Goal: Navigation & Orientation: Find specific page/section

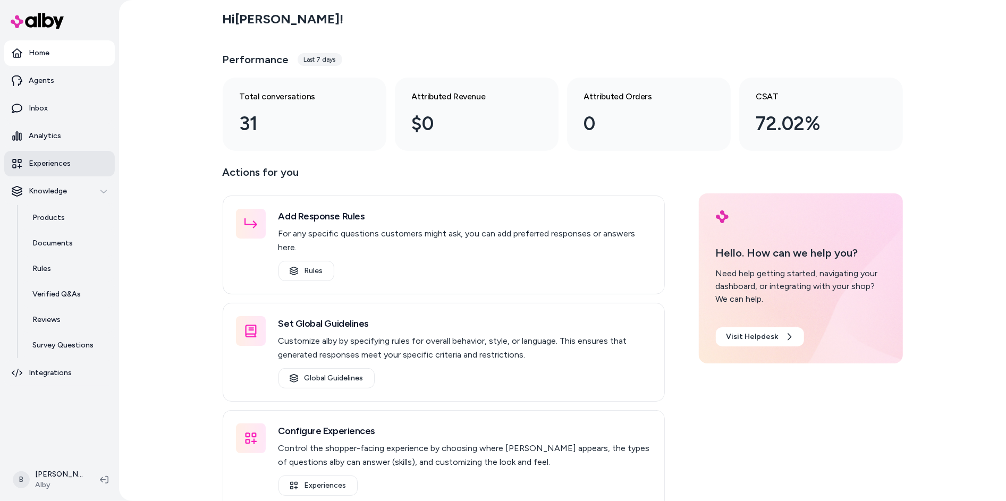
click at [47, 159] on p "Experiences" at bounding box center [50, 163] width 42 height 11
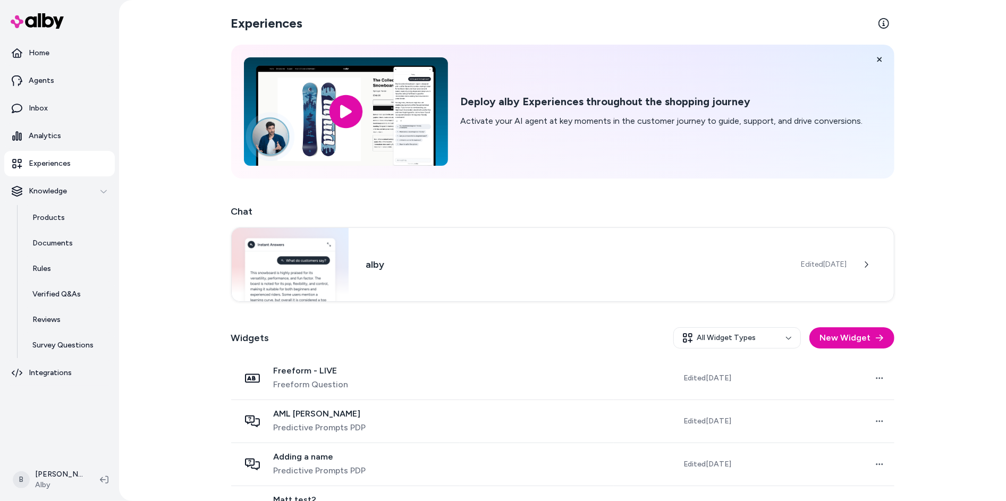
click at [134, 368] on div "Experiences Deploy alby Experiences throughout the shopping journey Activate yo…" at bounding box center [562, 250] width 887 height 501
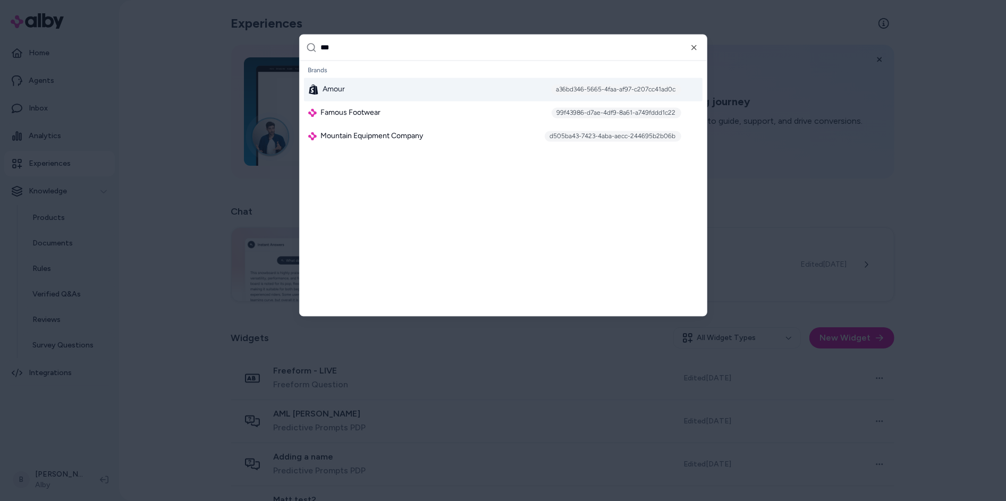
type input "****"
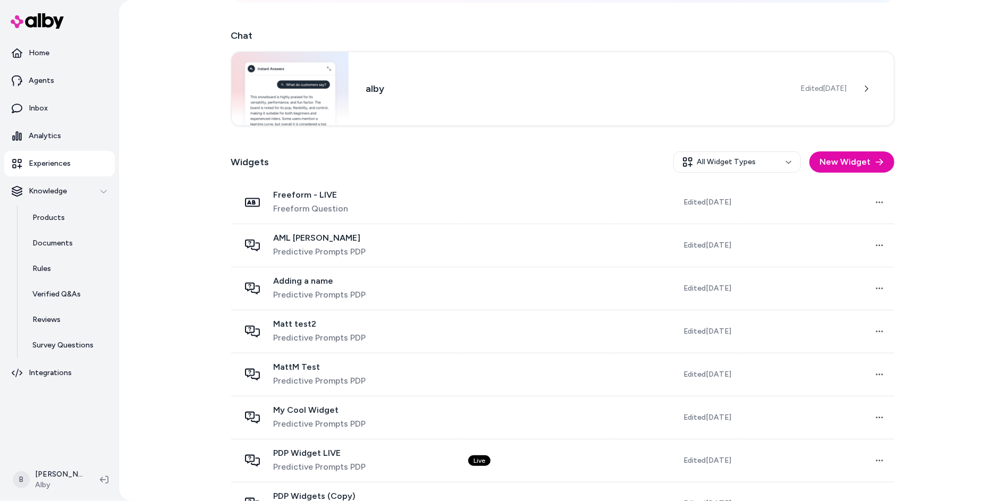
scroll to position [195, 0]
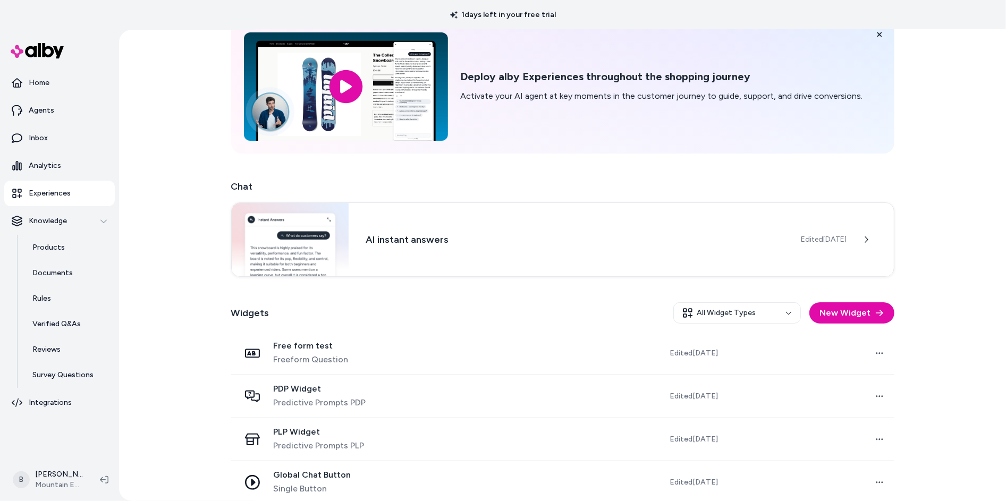
scroll to position [151, 0]
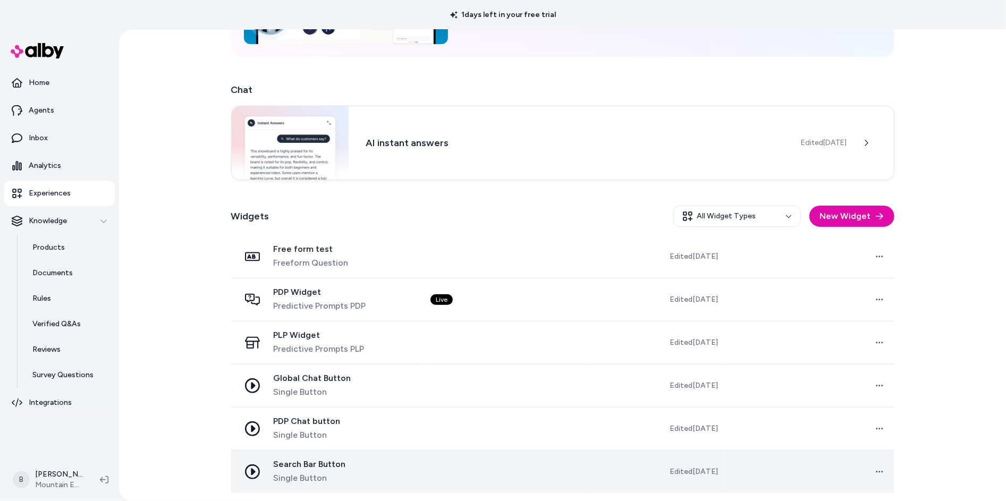
click at [360, 465] on div "Search Bar Button Single Button" at bounding box center [327, 472] width 174 height 26
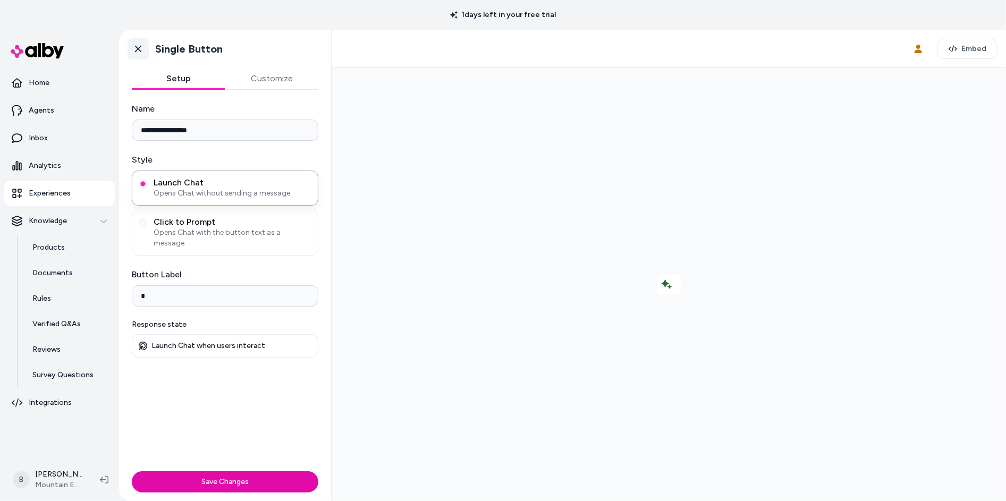
click at [133, 48] on icon at bounding box center [138, 49] width 11 height 11
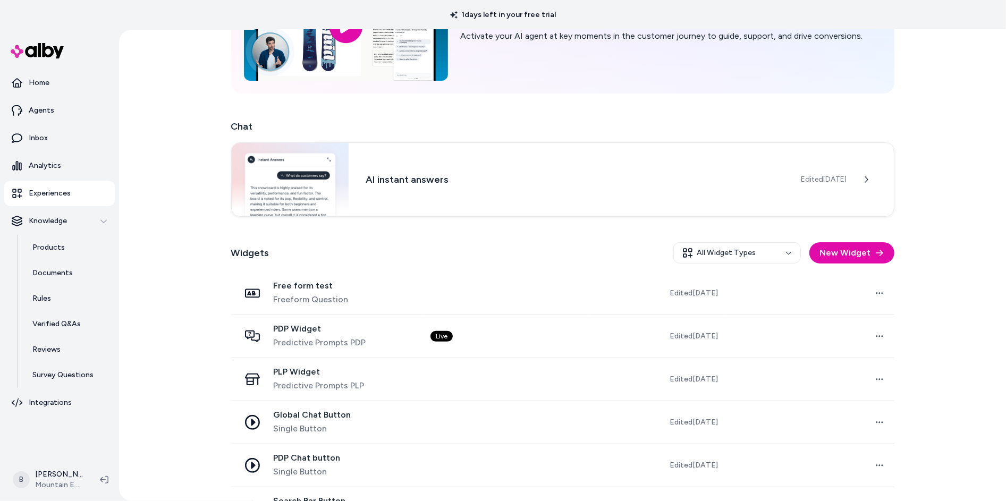
scroll to position [151, 0]
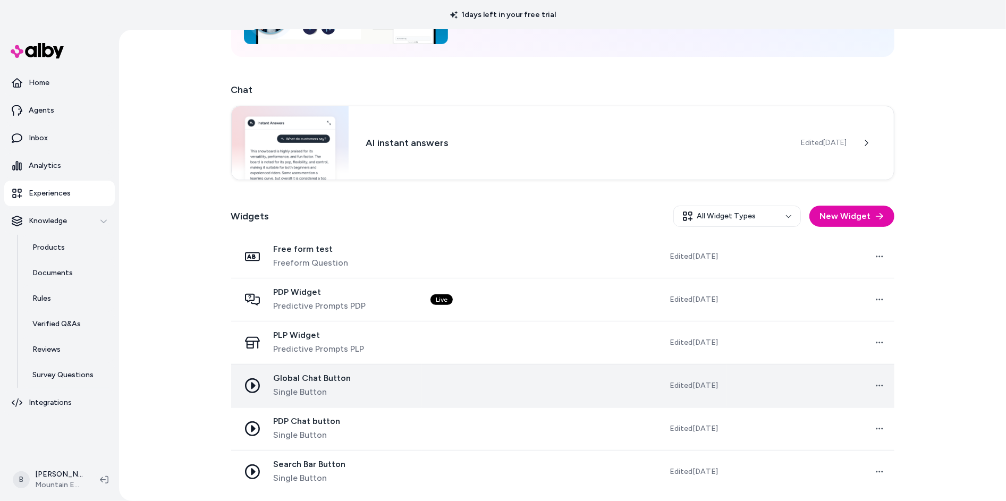
click at [317, 381] on span "Global Chat Button" at bounding box center [313, 378] width 78 height 11
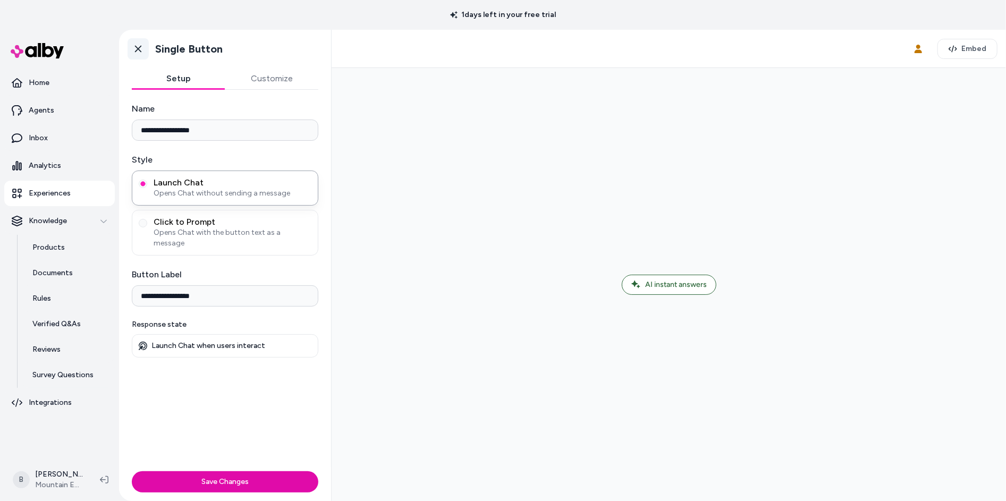
click at [140, 53] on icon at bounding box center [138, 49] width 11 height 11
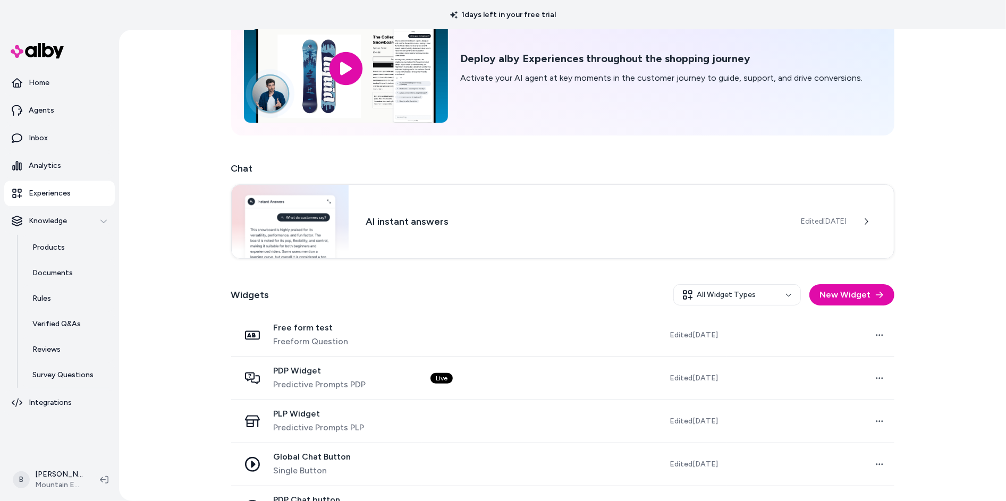
scroll to position [151, 0]
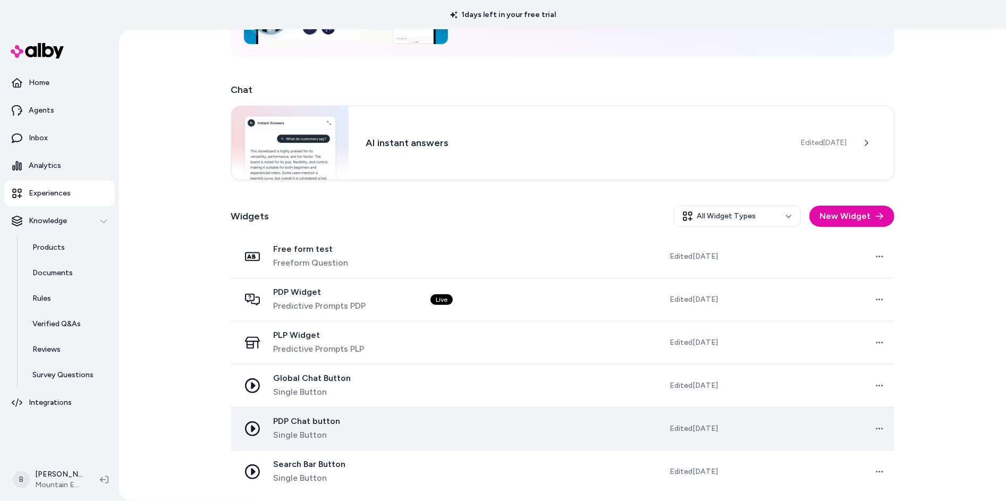
click at [358, 428] on div "PDP Chat button Single Button" at bounding box center [327, 429] width 174 height 26
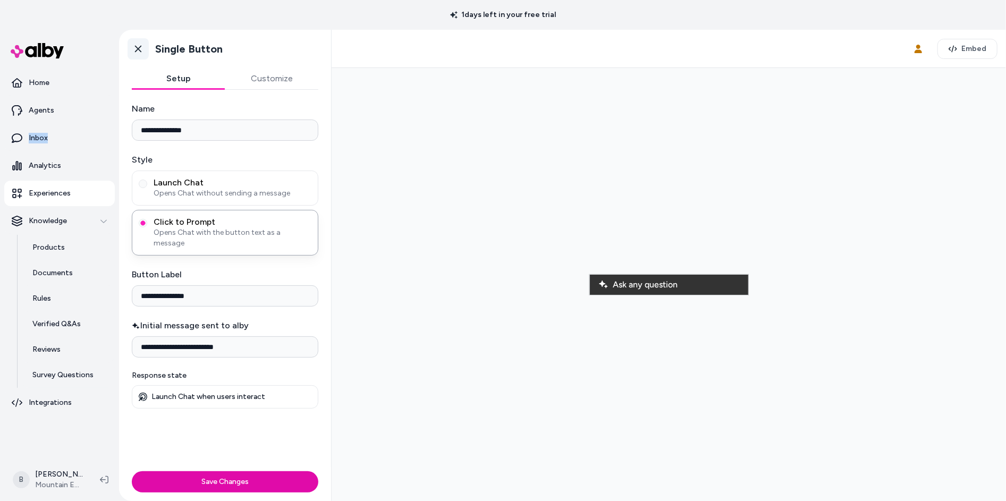
click at [137, 50] on icon at bounding box center [138, 49] width 11 height 11
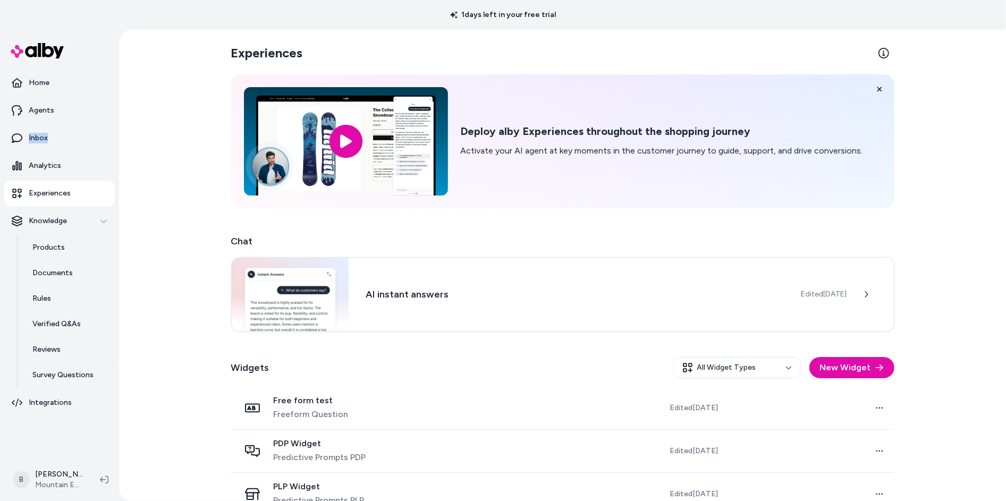
scroll to position [151, 0]
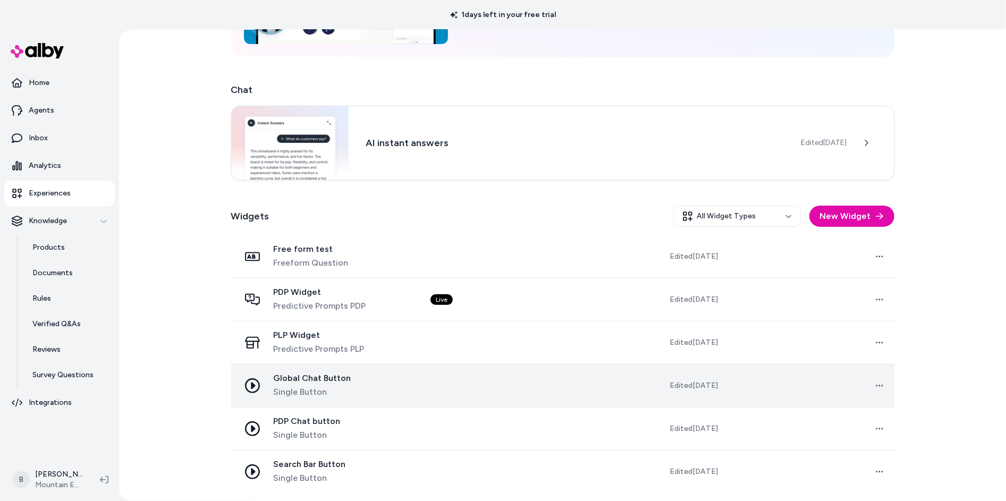
click at [321, 391] on span "Single Button" at bounding box center [313, 392] width 78 height 13
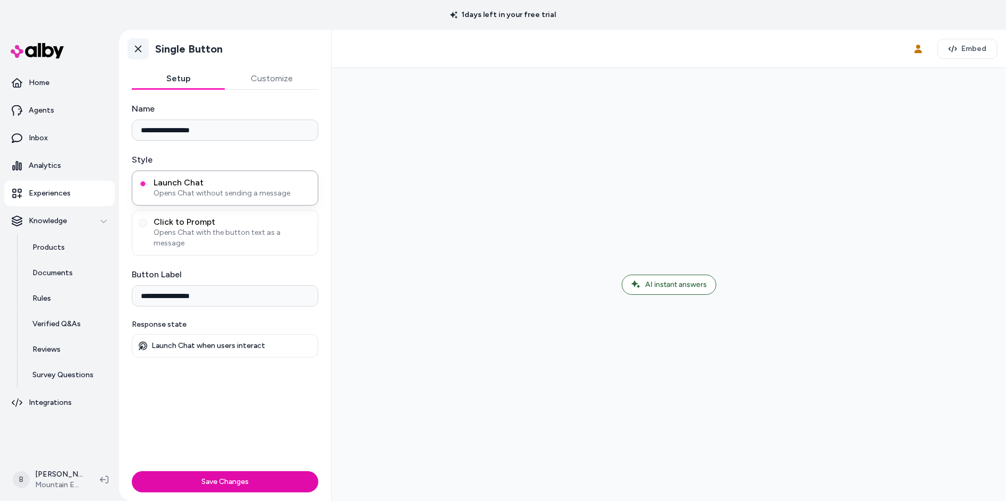
click at [142, 49] on icon at bounding box center [138, 49] width 11 height 11
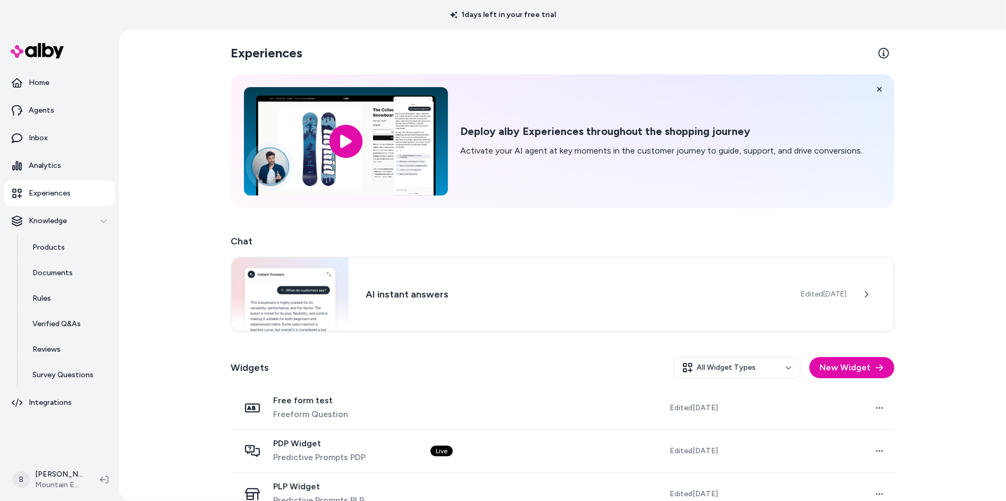
scroll to position [151, 0]
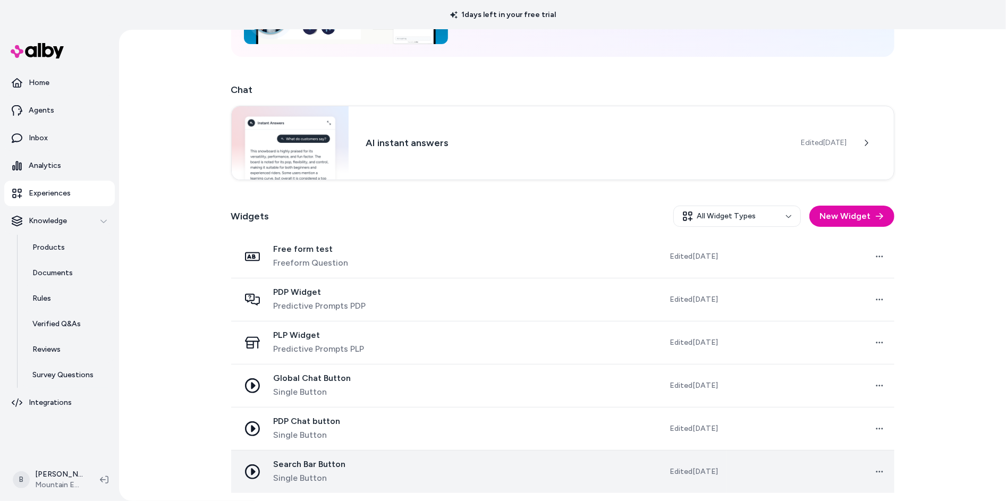
click at [321, 459] on span "Search Bar Button" at bounding box center [310, 464] width 72 height 11
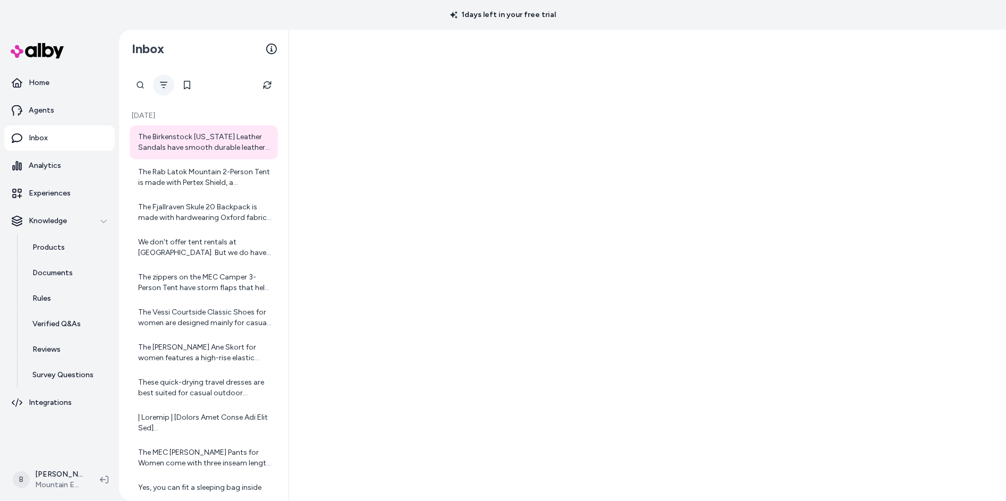
click at [168, 88] on button "Filter" at bounding box center [163, 84] width 21 height 21
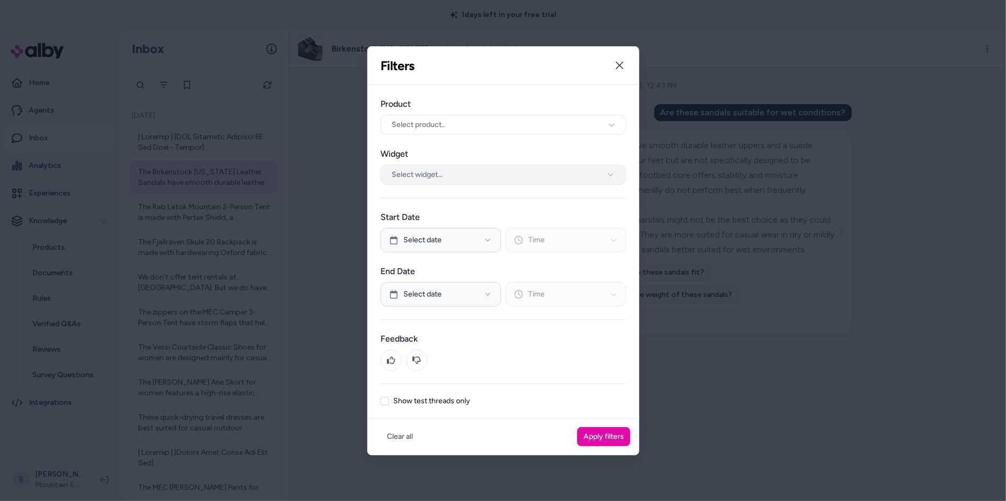
click at [474, 171] on button "Select widget..." at bounding box center [502, 175] width 245 height 20
click at [610, 436] on button "Apply filters" at bounding box center [603, 436] width 53 height 19
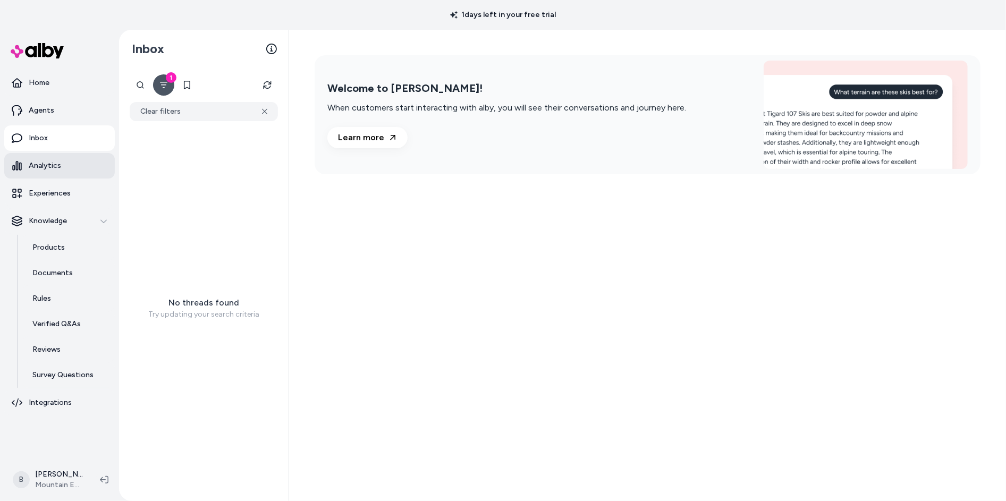
click at [46, 160] on p "Analytics" at bounding box center [45, 165] width 32 height 11
